Goal: Find specific page/section: Find specific page/section

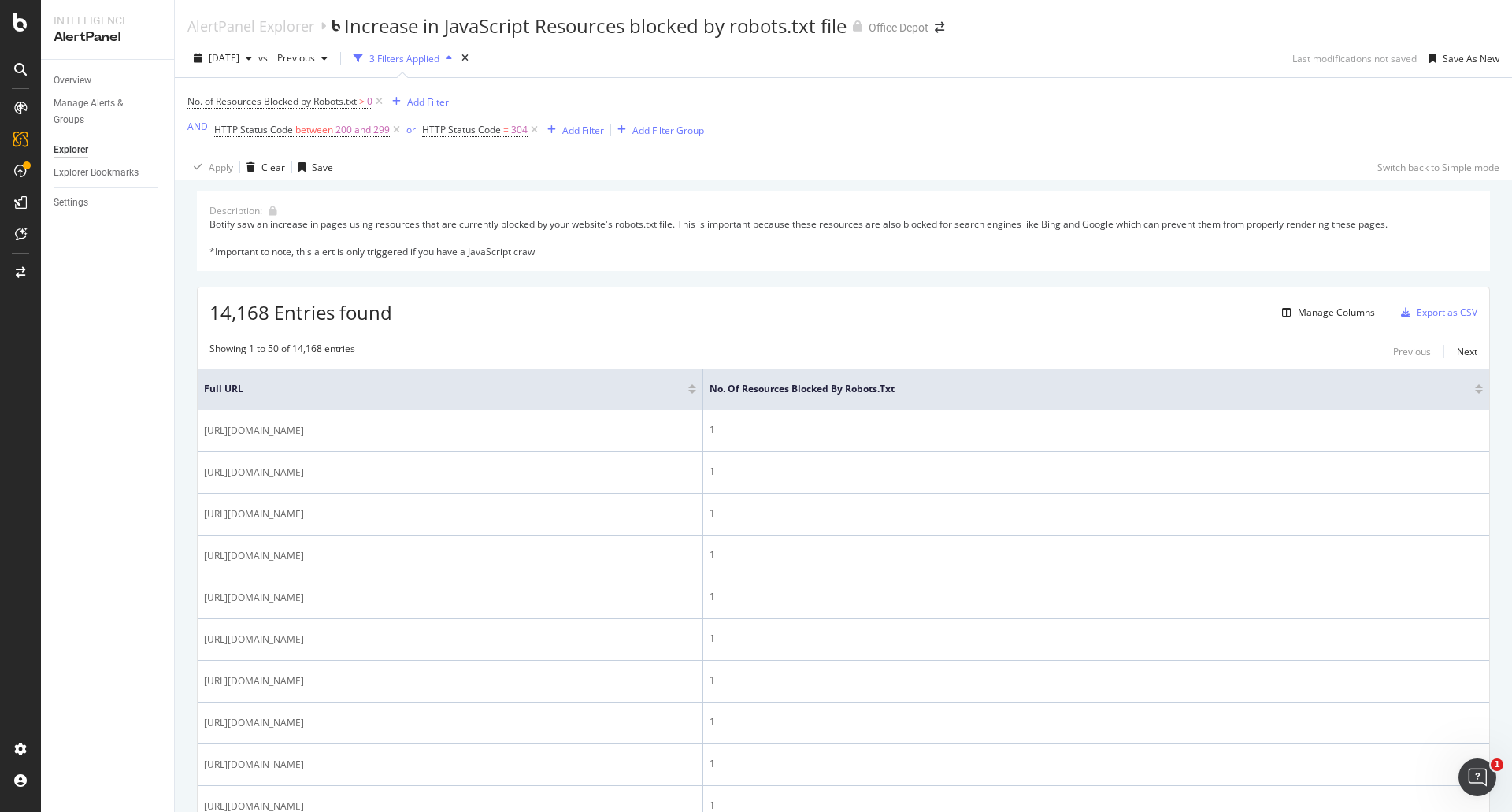
click at [557, 226] on div "Botify saw an increase in pages using resources that are currently blocked by y…" at bounding box center [844, 238] width 1268 height 41
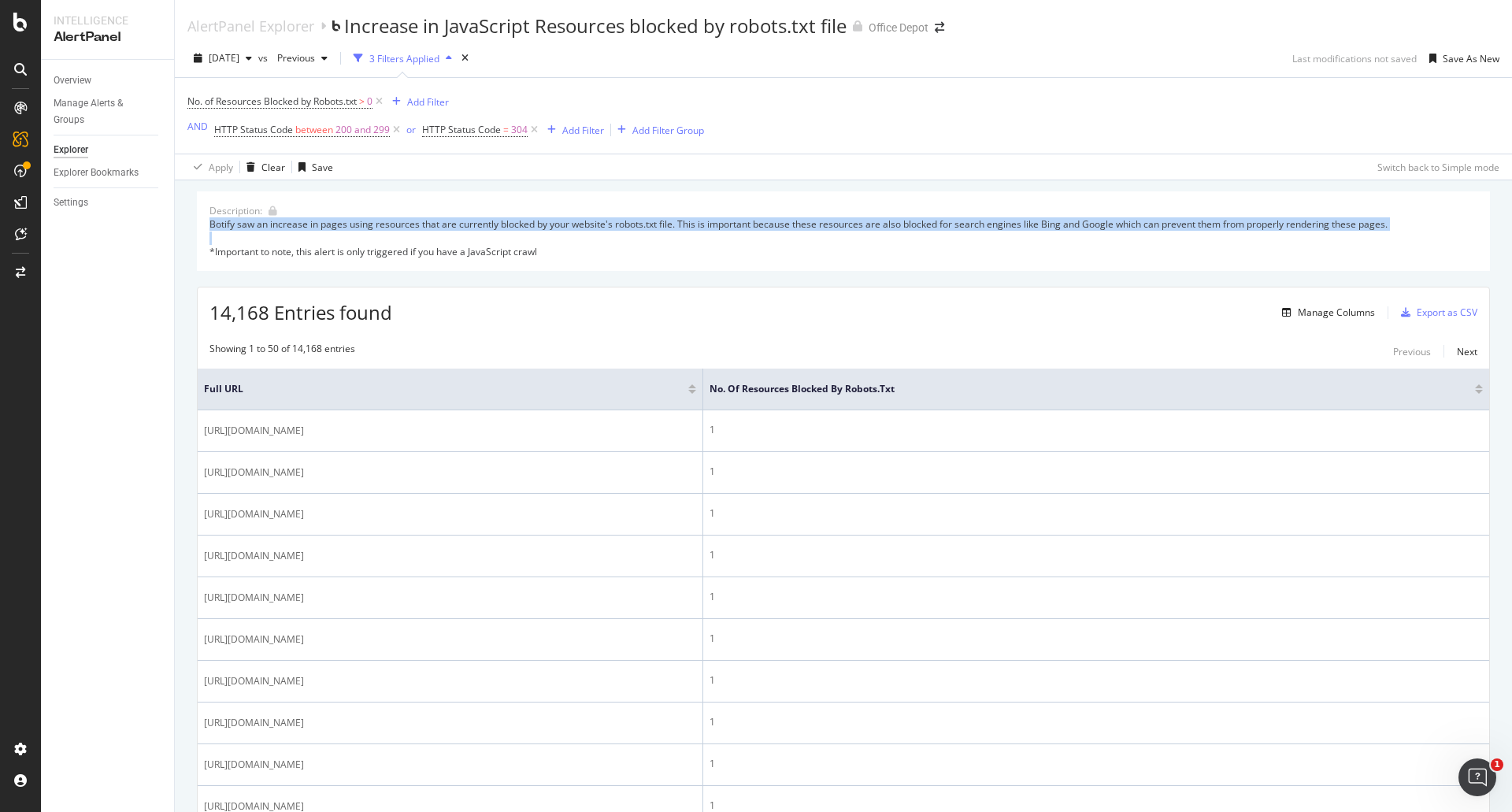
click at [557, 226] on div "Botify saw an increase in pages using resources that are currently blocked by y…" at bounding box center [844, 238] width 1268 height 41
click at [86, 179] on div "ActionBoard" at bounding box center [89, 177] width 62 height 15
